Goal: Find specific page/section: Find specific page/section

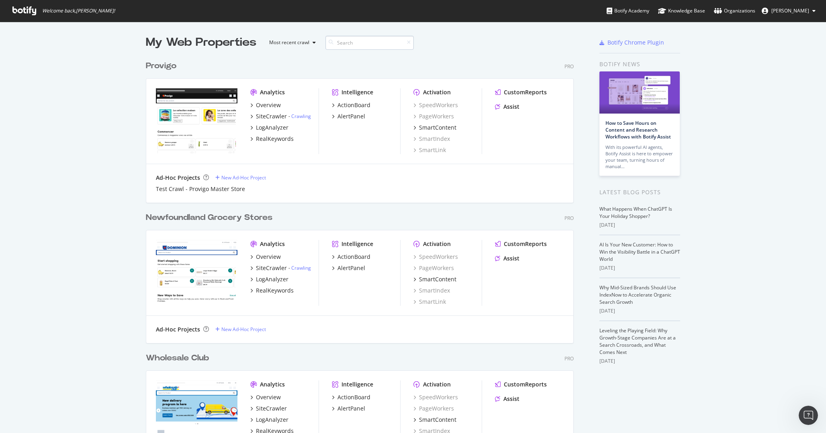
click at [358, 44] on input at bounding box center [369, 43] width 88 height 14
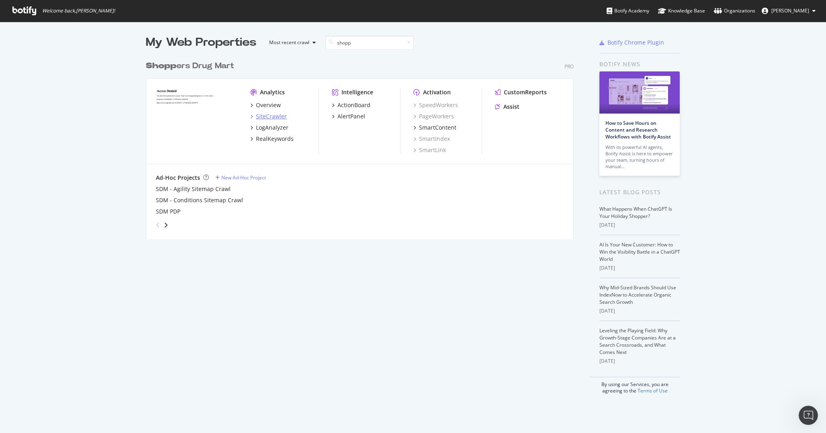
type input "shopp"
click at [281, 114] on div "SiteCrawler" at bounding box center [271, 116] width 31 height 8
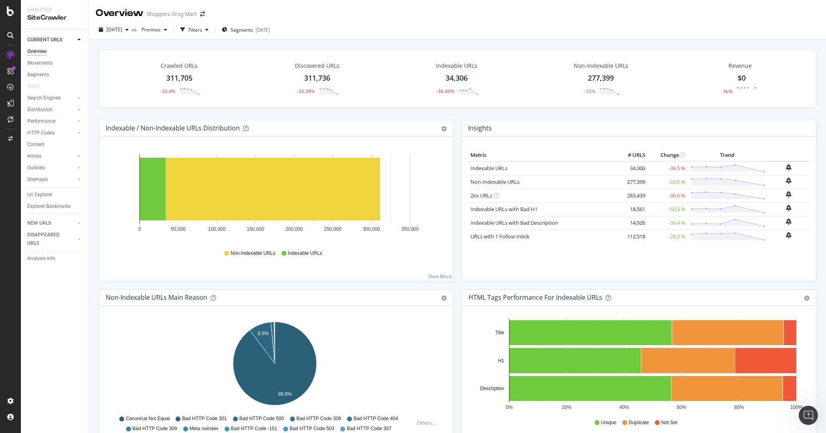
click at [458, 157] on div "Insights Metric # URLS Change Trend Indexable URLs 34,306 -36.5 % Non-Indexable…" at bounding box center [639, 205] width 363 height 170
